Goal: Task Accomplishment & Management: Manage account settings

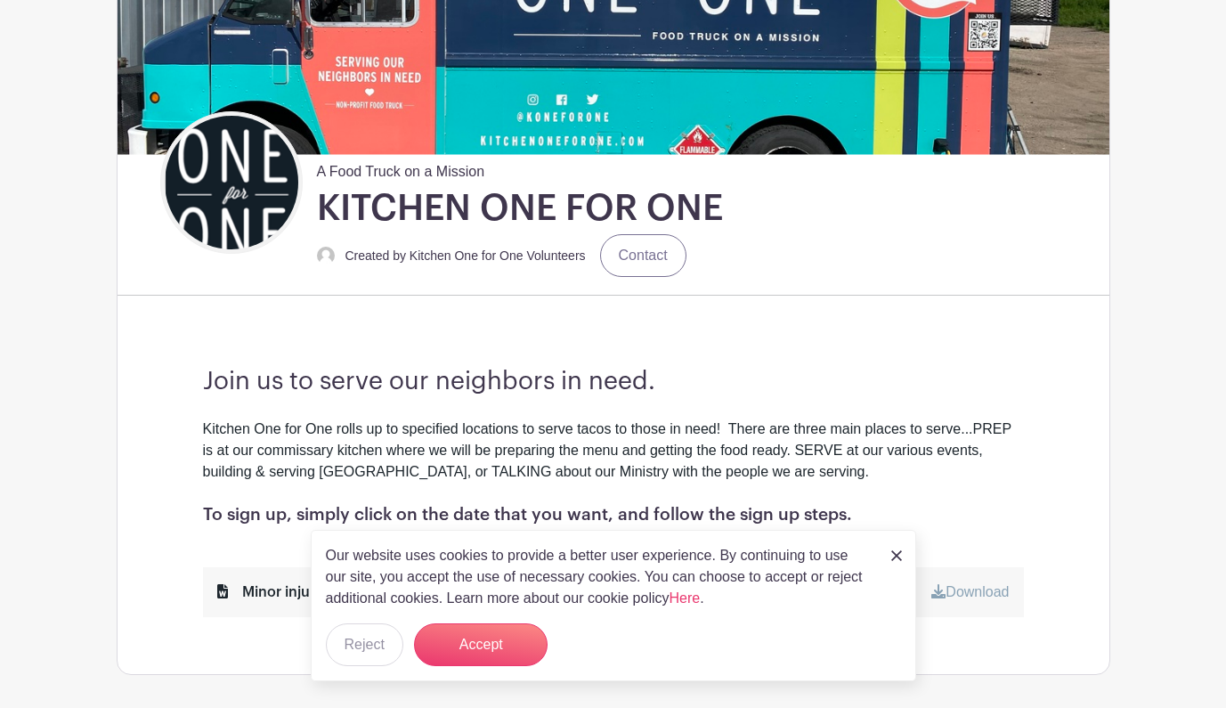
scroll to position [321, 0]
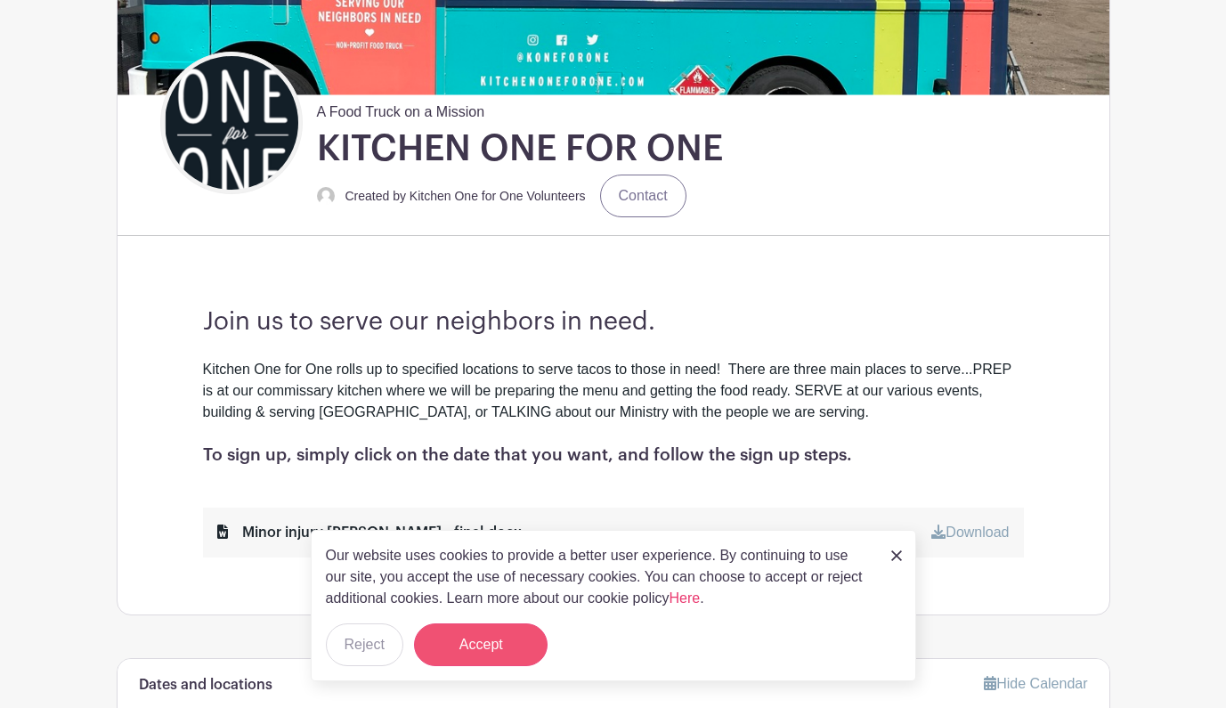
click at [498, 645] on button "Accept" at bounding box center [481, 644] width 134 height 43
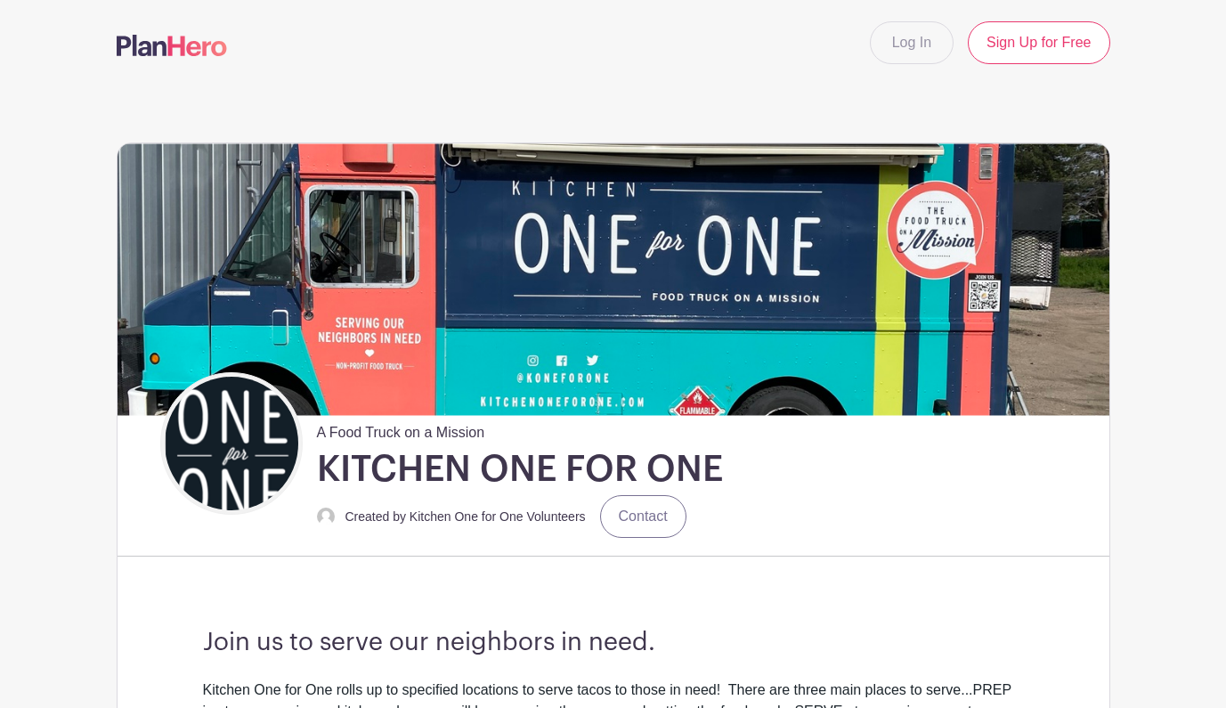
scroll to position [0, 0]
click at [634, 306] on img at bounding box center [614, 279] width 992 height 272
click at [921, 53] on link "Log In" at bounding box center [912, 42] width 84 height 43
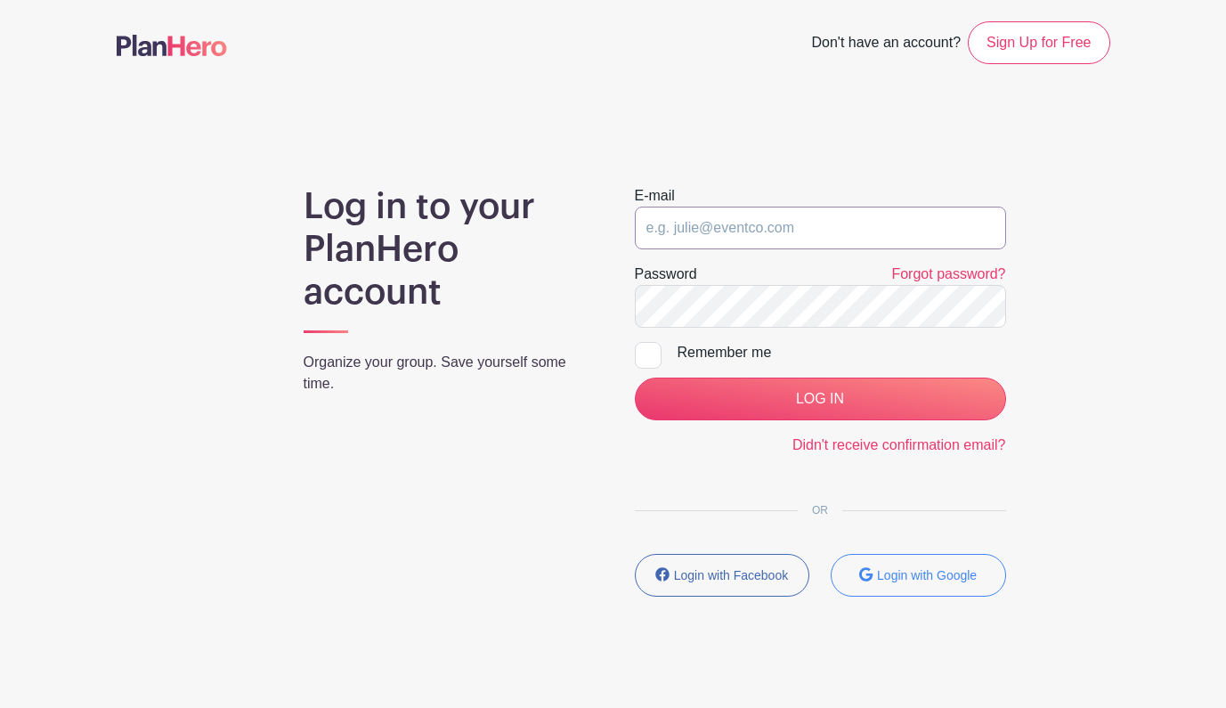
type input "wendy@kitchenoneforone.com"
click at [820, 399] on input "LOG IN" at bounding box center [820, 398] width 371 height 43
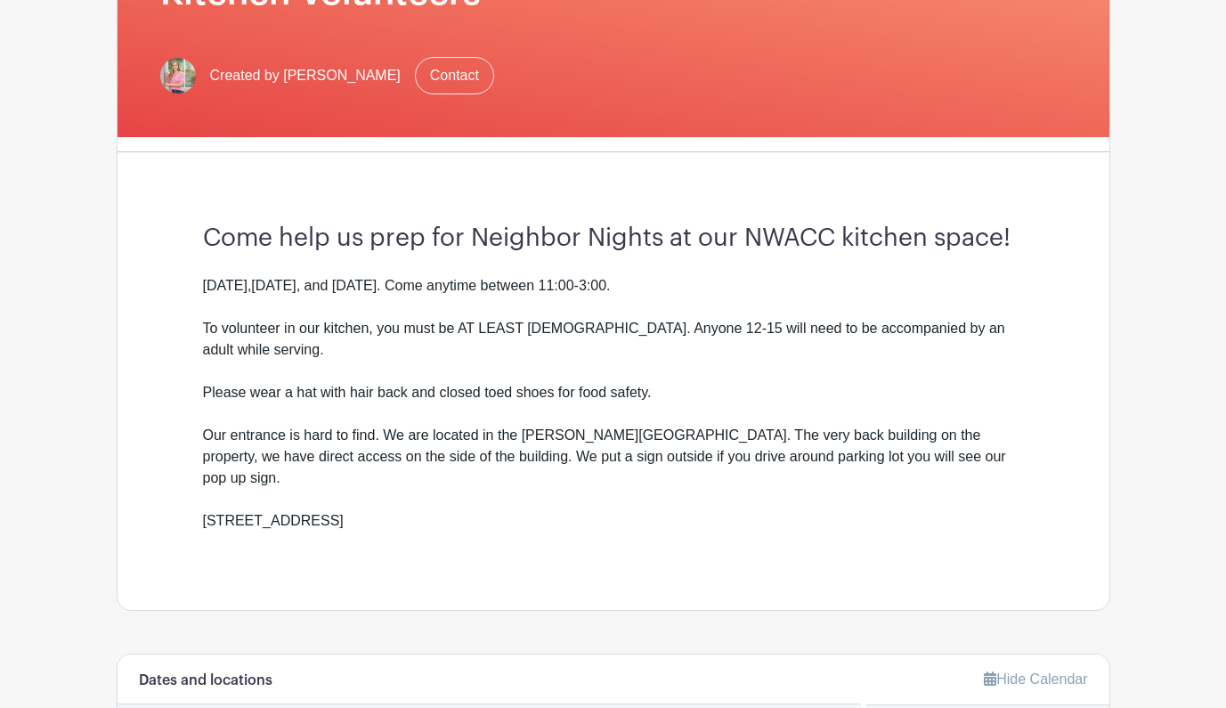
scroll to position [340, 0]
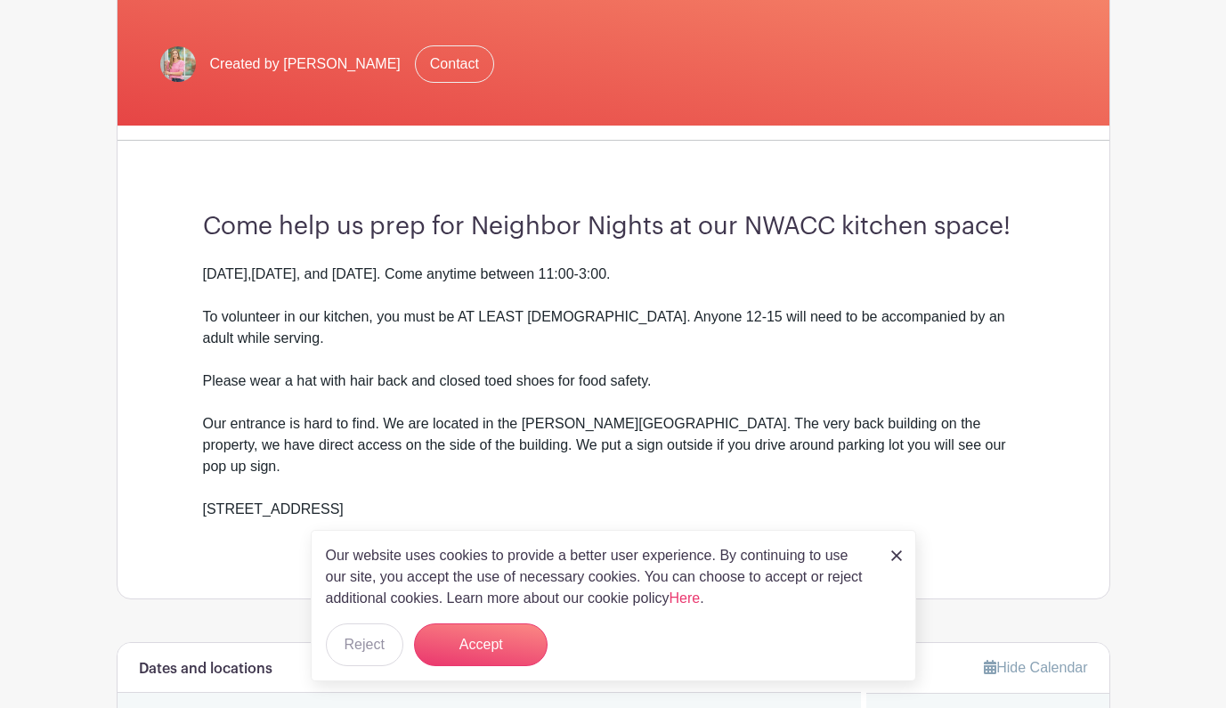
click at [892, 553] on img at bounding box center [896, 555] width 11 height 11
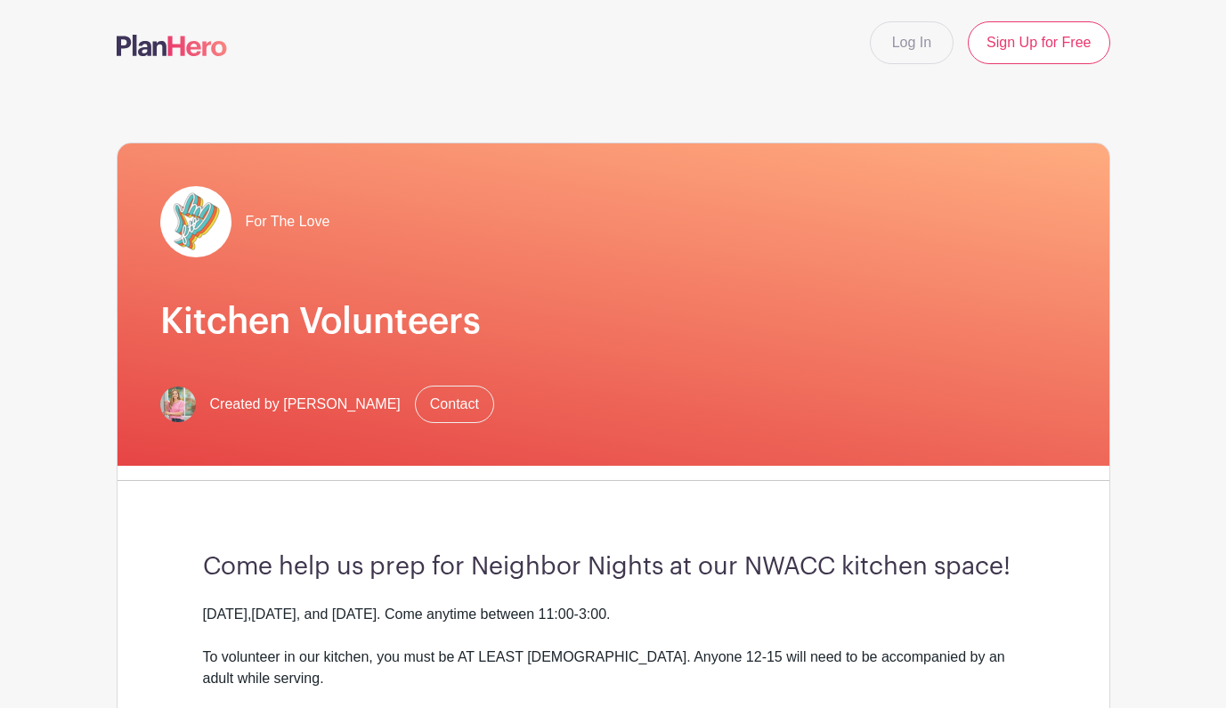
scroll to position [0, 0]
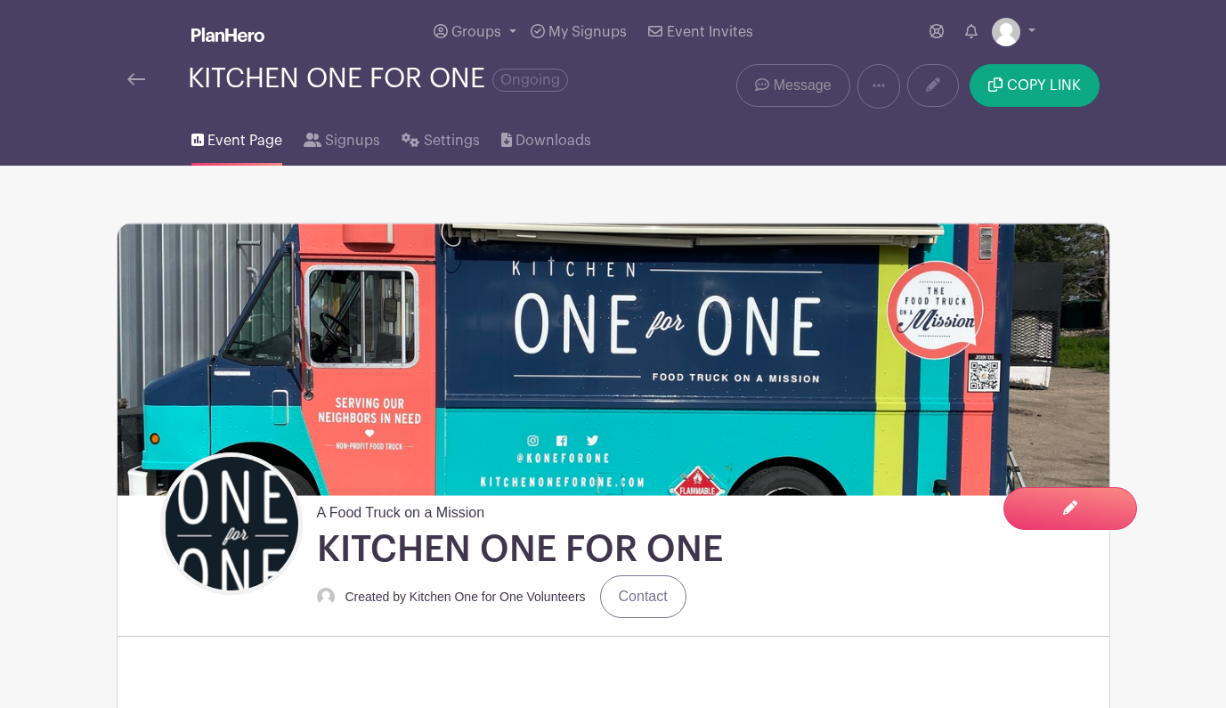
click at [782, 86] on span "Message" at bounding box center [803, 85] width 58 height 21
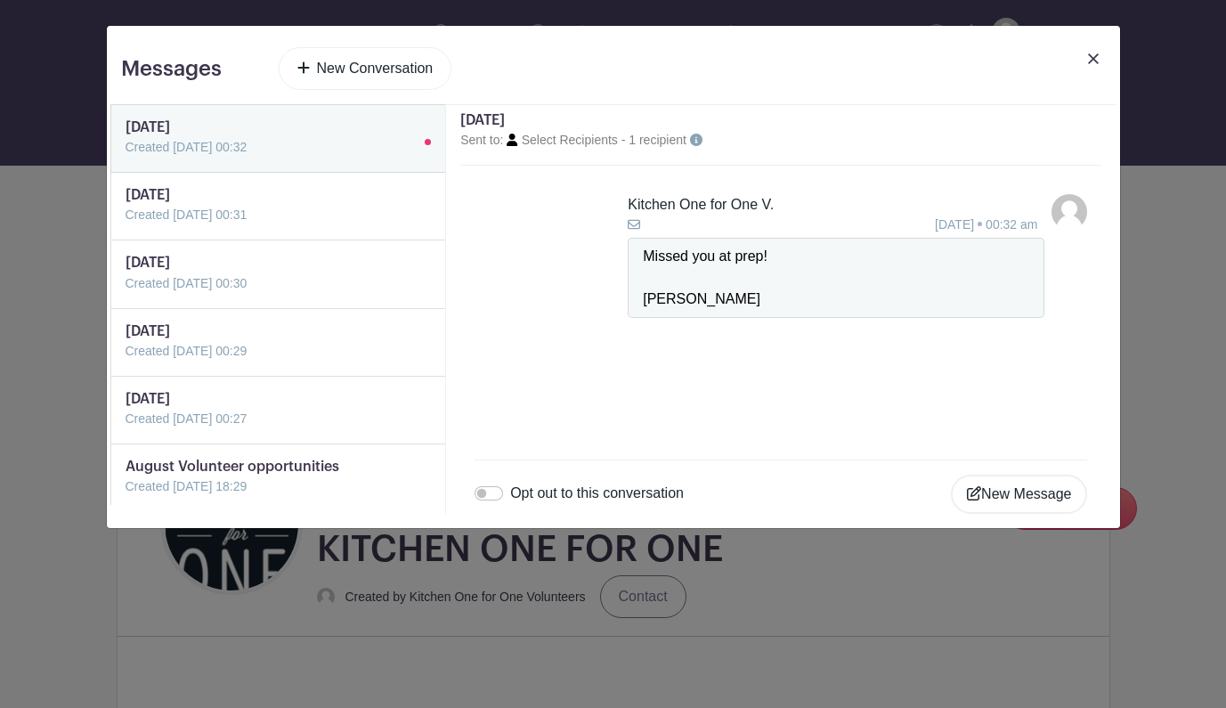
click at [126, 158] on link at bounding box center [126, 158] width 0 height 0
click at [126, 225] on link at bounding box center [126, 225] width 0 height 0
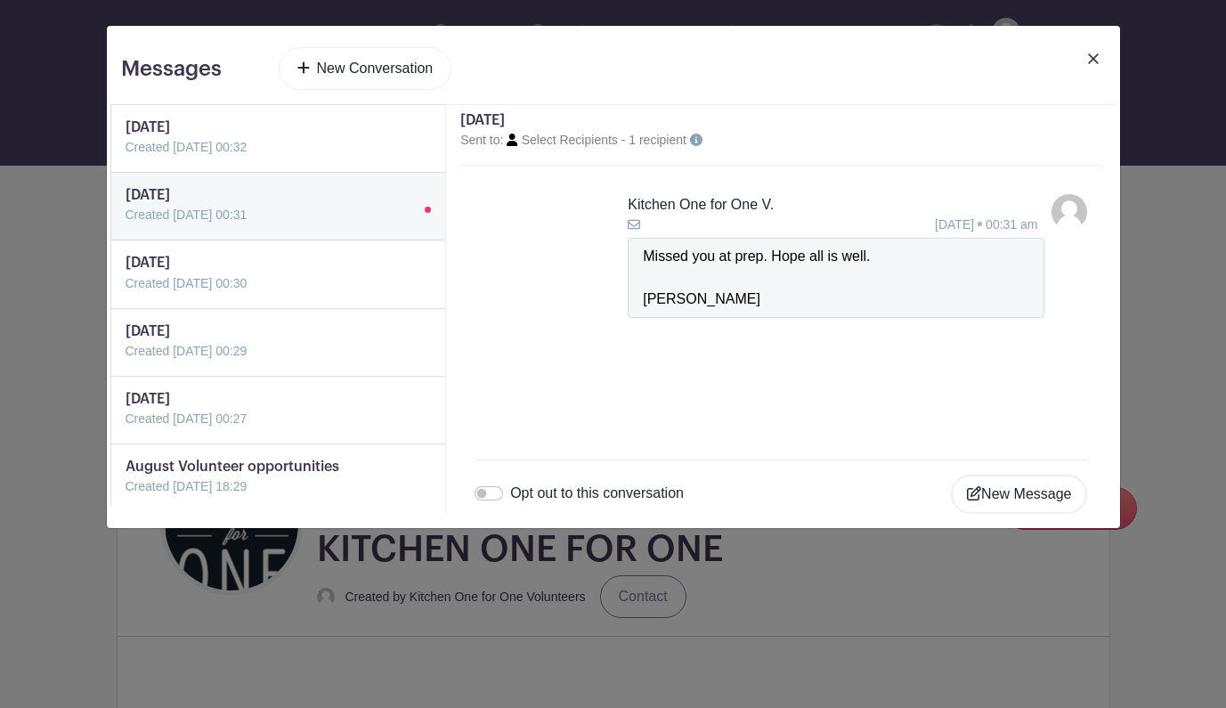
click at [126, 294] on link at bounding box center [126, 294] width 0 height 0
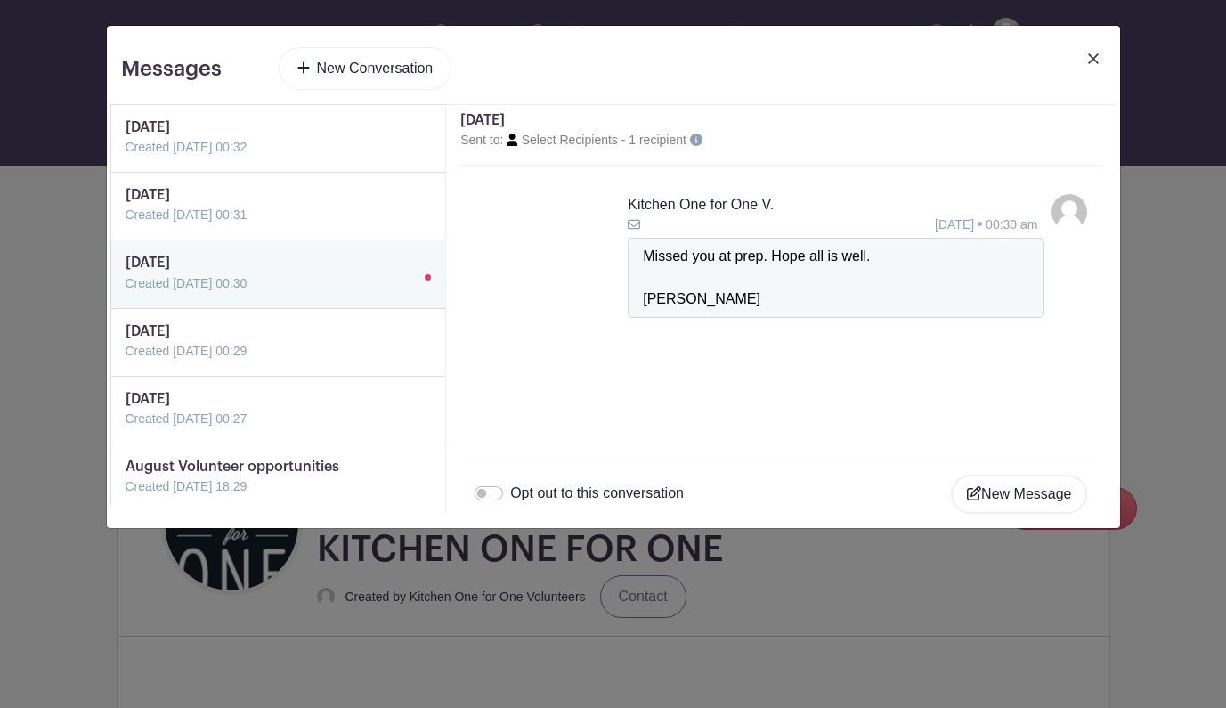
click at [126, 361] on link at bounding box center [126, 361] width 0 height 0
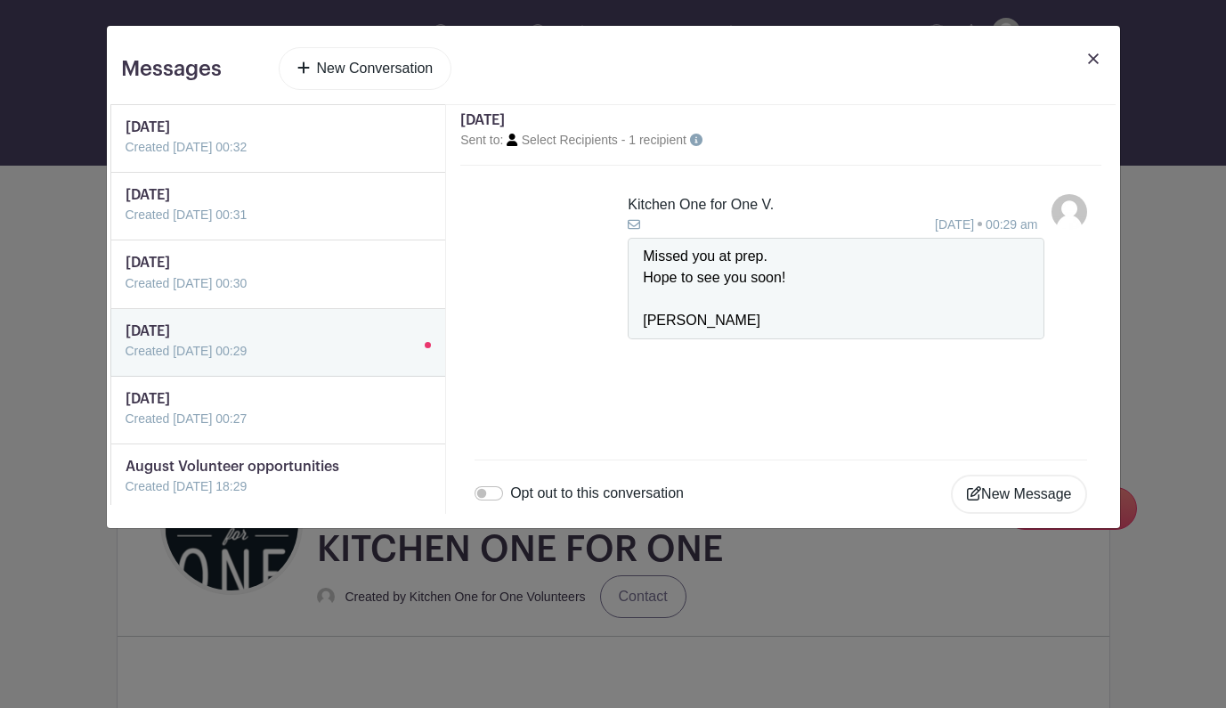
click at [126, 429] on link at bounding box center [126, 429] width 0 height 0
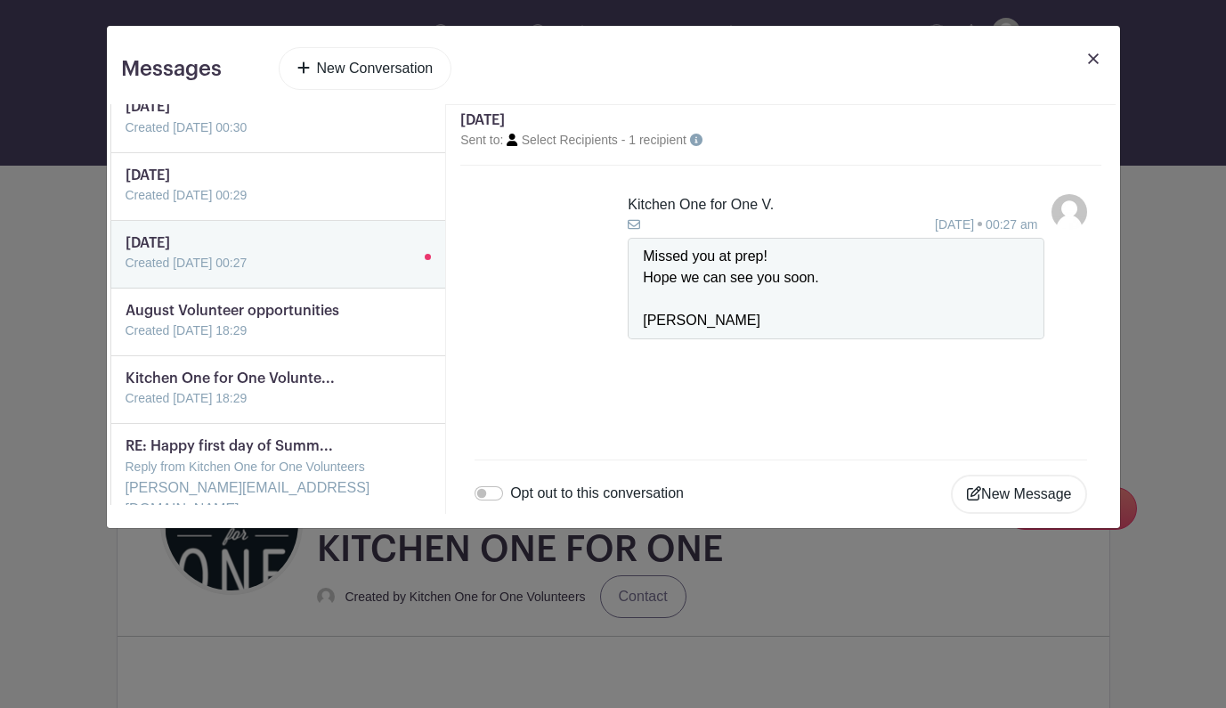
scroll to position [156, 0]
click at [126, 341] on link at bounding box center [126, 341] width 0 height 0
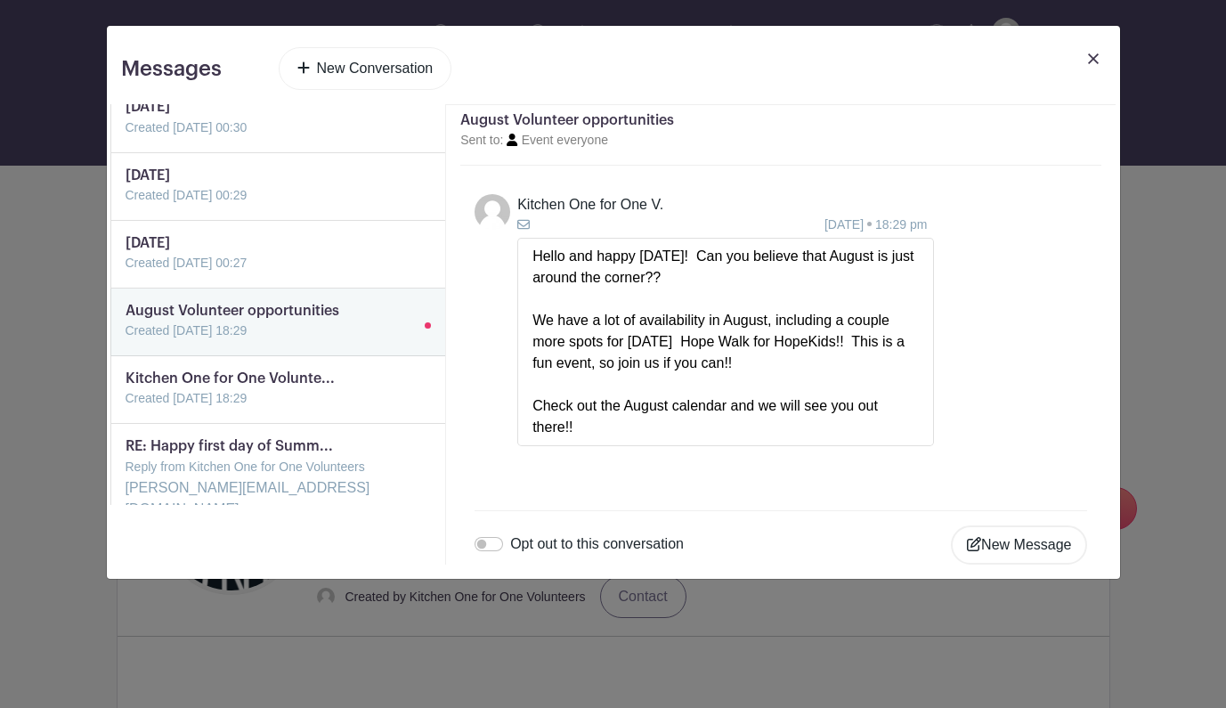
click at [1094, 54] on img at bounding box center [1093, 58] width 11 height 11
